Goal: Entertainment & Leisure: Consume media (video, audio)

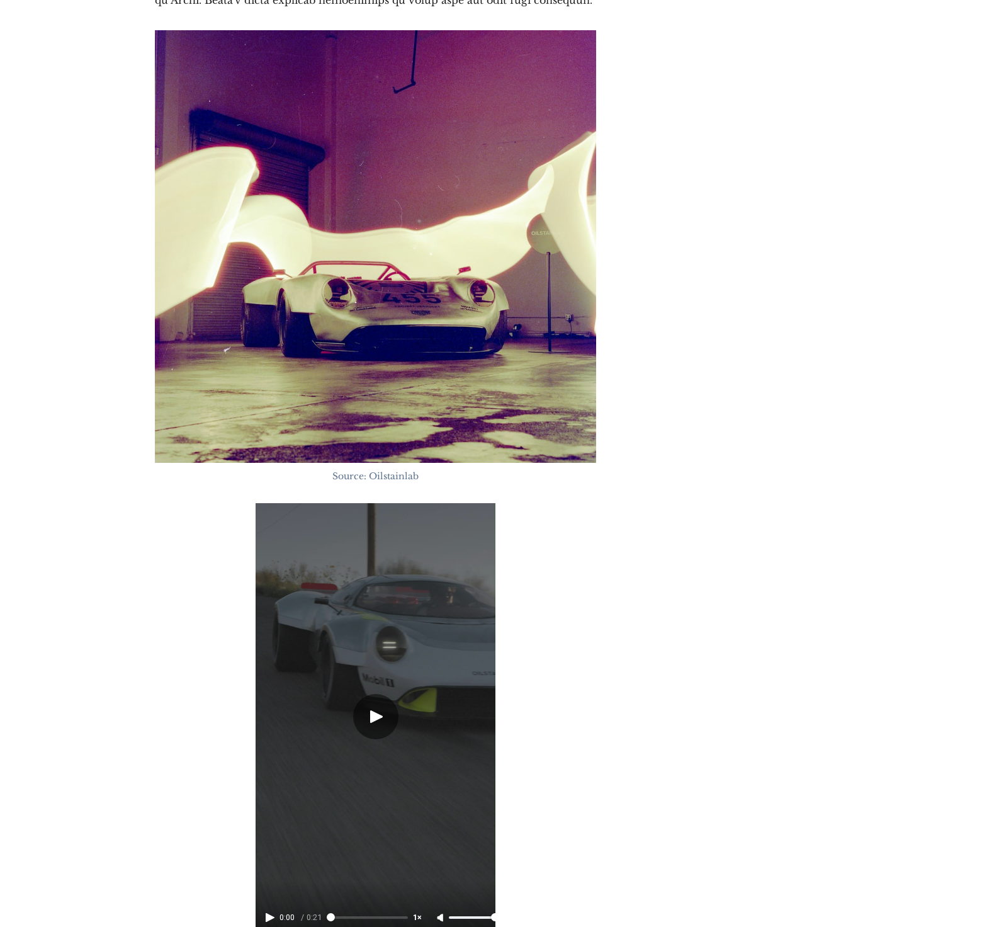
scroll to position [4785, 0]
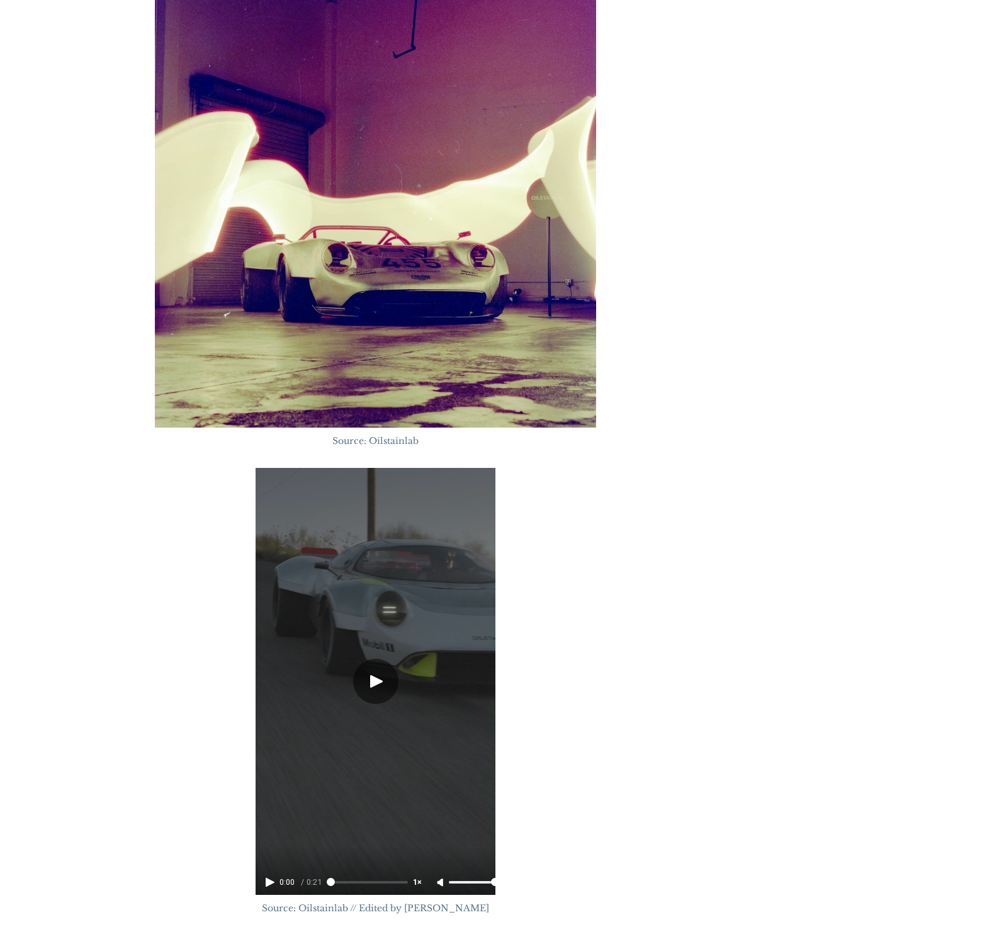
click at [375, 675] on icon "Play video" at bounding box center [376, 681] width 13 height 13
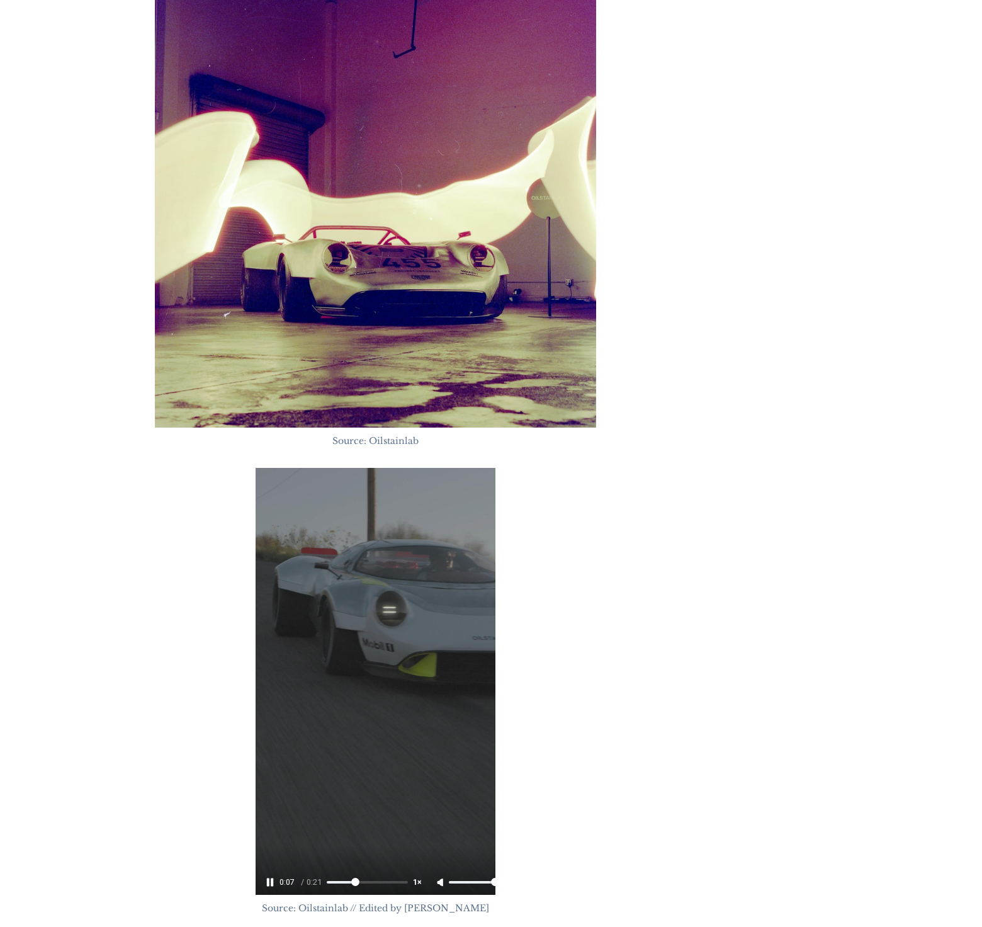
click at [373, 881] on input "range" at bounding box center [367, 882] width 81 height 3
type input "11"
type input "1"
type input "12"
type input "1"
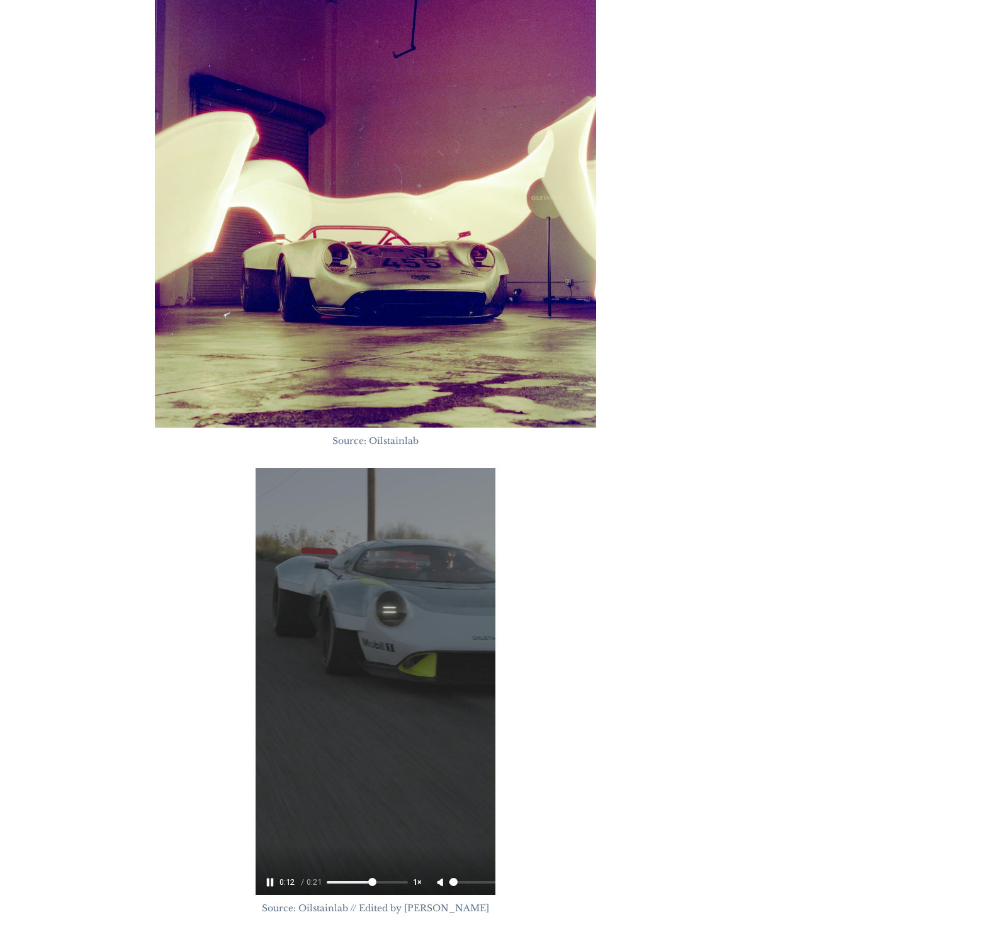
click at [470, 881] on input "range" at bounding box center [474, 882] width 50 height 3
type input "13"
type input "7"
type input "14"
type input "17"
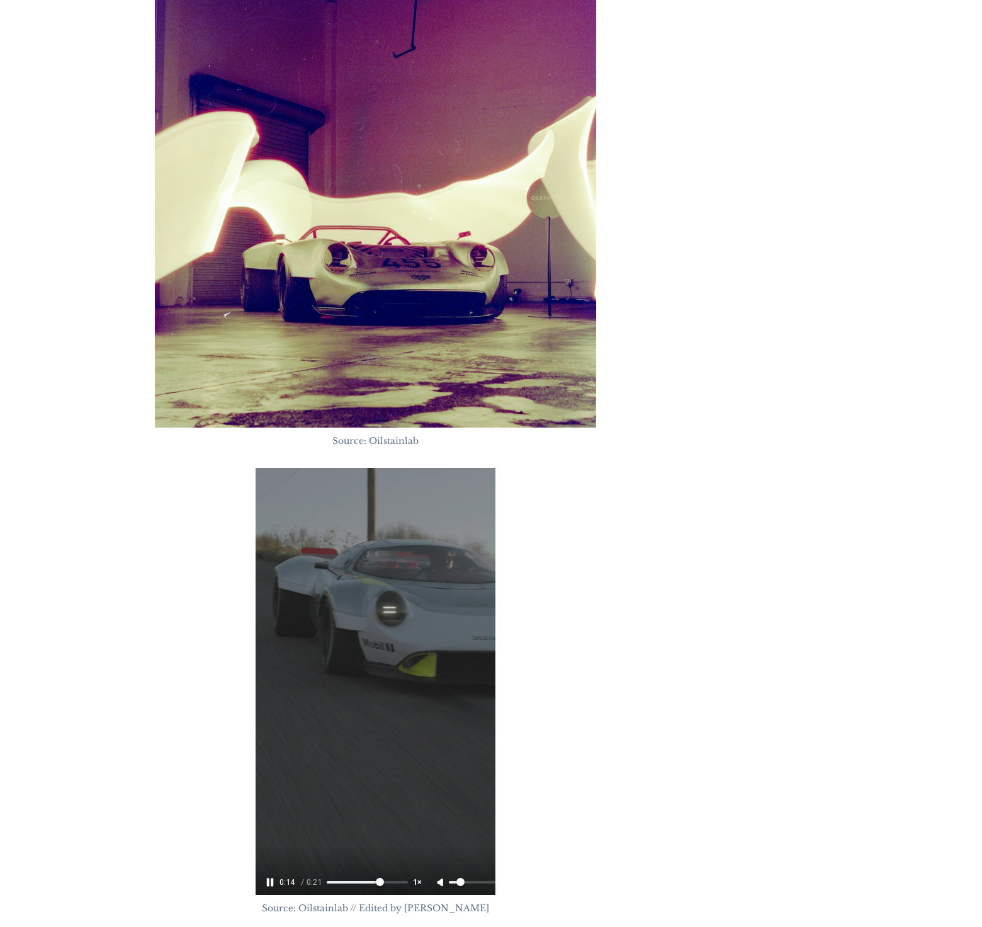
type input "15"
type input "10"
click at [474, 881] on input "range" at bounding box center [474, 882] width 50 height 3
type input "21"
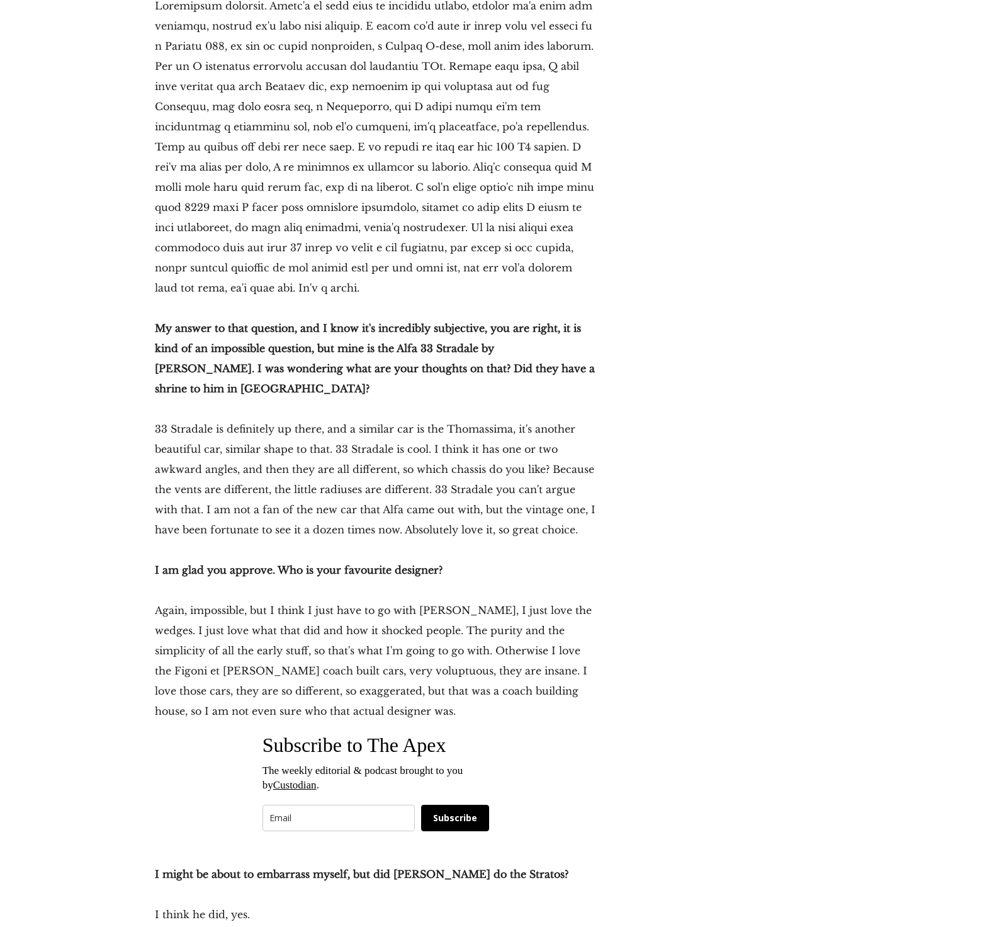
scroll to position [24994, 0]
